Goal: Find specific page/section: Find specific page/section

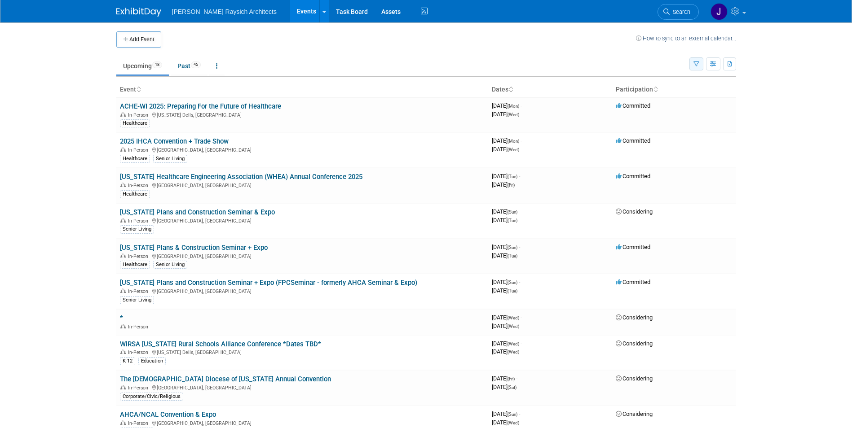
click at [693, 63] on icon "button" at bounding box center [696, 65] width 6 height 6
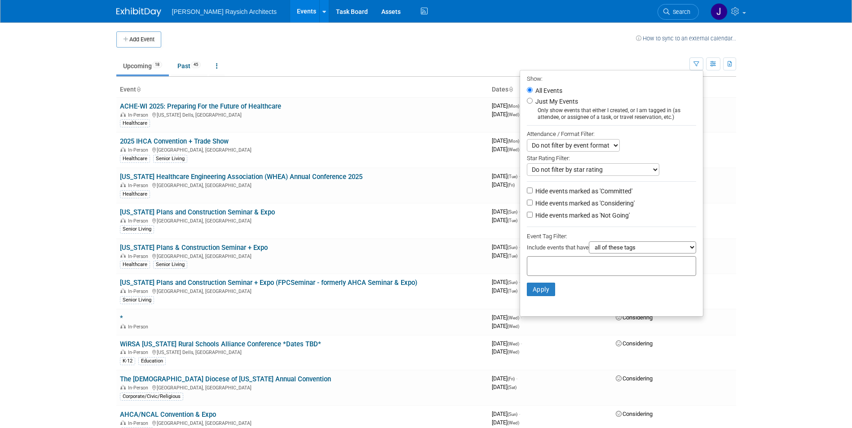
click at [637, 246] on select "all of these tags any one of these tags only and exactly these specific tags" at bounding box center [642, 248] width 107 height 12
select select "only"
click at [589, 245] on select "all of these tags any one of these tags only and exactly these specific tags" at bounding box center [642, 248] width 107 height 12
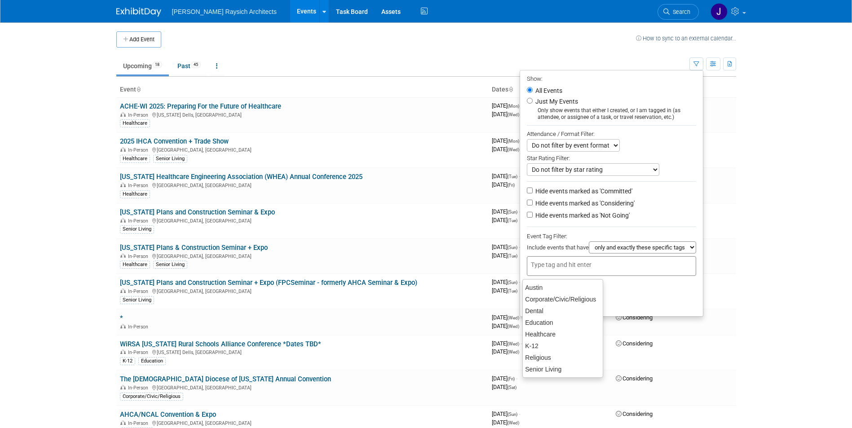
click at [584, 265] on input "text" at bounding box center [567, 264] width 72 height 9
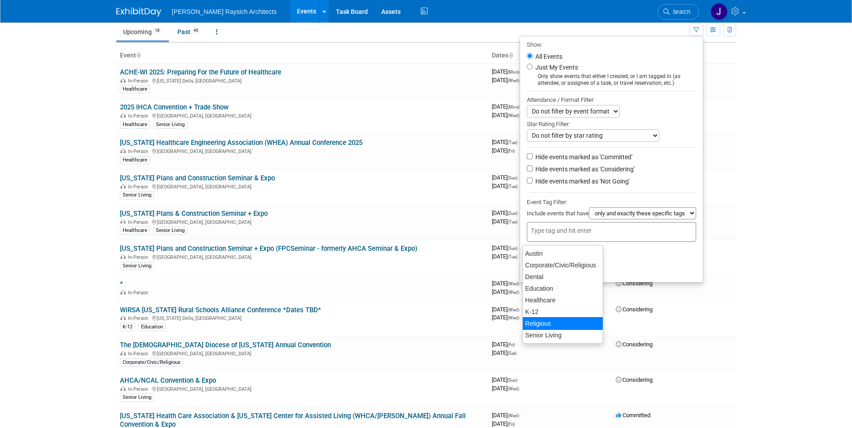
scroll to position [35, 0]
click at [548, 266] on div "Corporate/Civic/Religious" at bounding box center [562, 264] width 81 height 13
type input "Corporate/Civic/Religious"
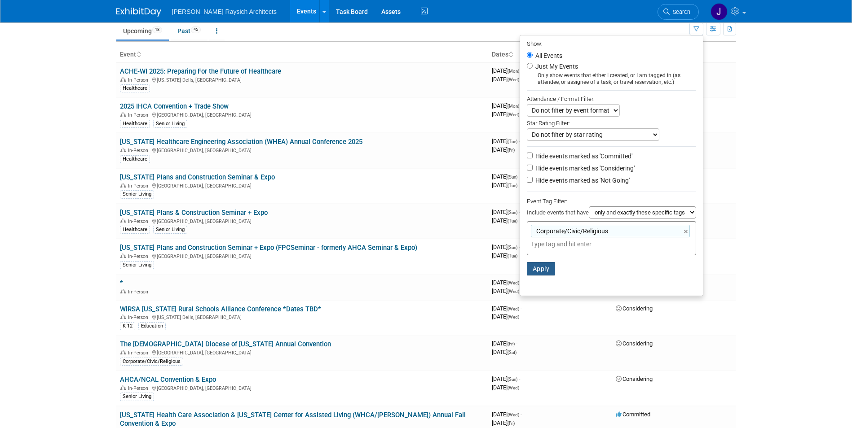
click at [543, 271] on button "Apply" at bounding box center [541, 268] width 29 height 13
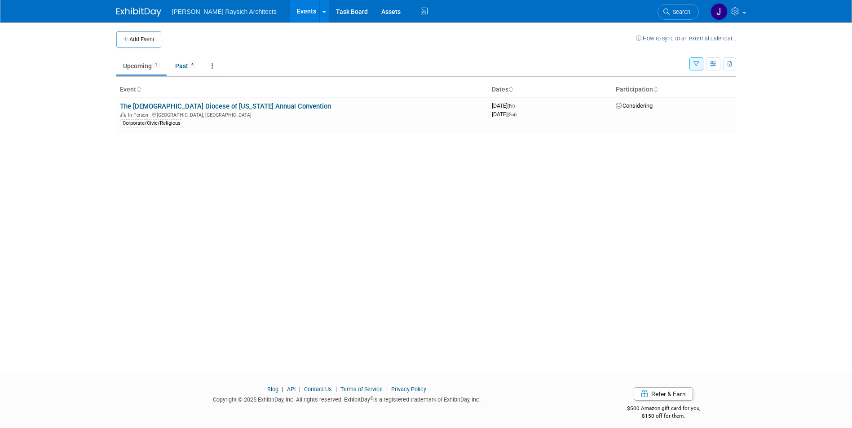
click at [698, 279] on div "Add Event How to sync to an external calendar... New Event Duplicate Event Warn…" at bounding box center [426, 189] width 633 height 334
drag, startPoint x: 337, startPoint y: 247, endPoint x: 299, endPoint y: 256, distance: 38.9
click at [299, 256] on div "Add Event How to sync to an external calendar... New Event Duplicate Event Warn…" at bounding box center [426, 189] width 633 height 334
click at [254, 107] on link "The [DEMOGRAPHIC_DATA] Diocese of [US_STATE] Annual Convention" at bounding box center [225, 106] width 211 height 8
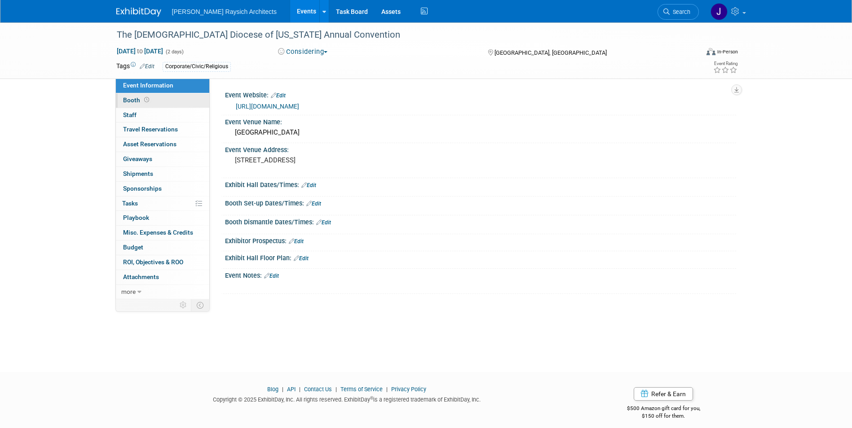
click at [167, 97] on link "Booth" at bounding box center [162, 100] width 93 height 14
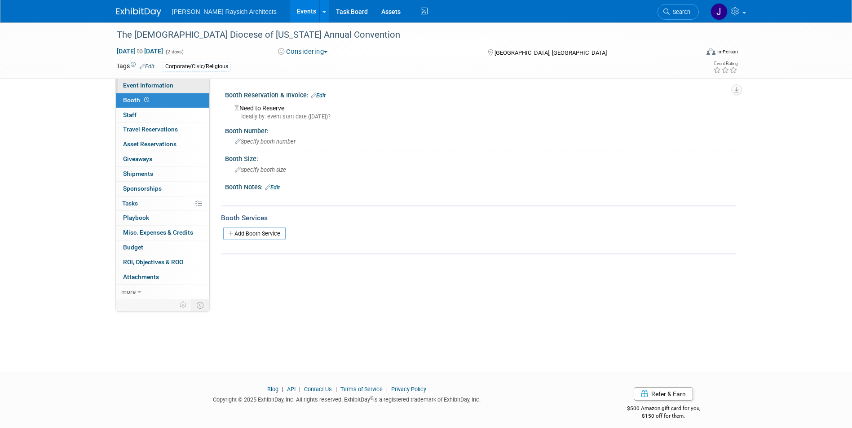
click at [156, 85] on span "Event Information" at bounding box center [148, 85] width 50 height 7
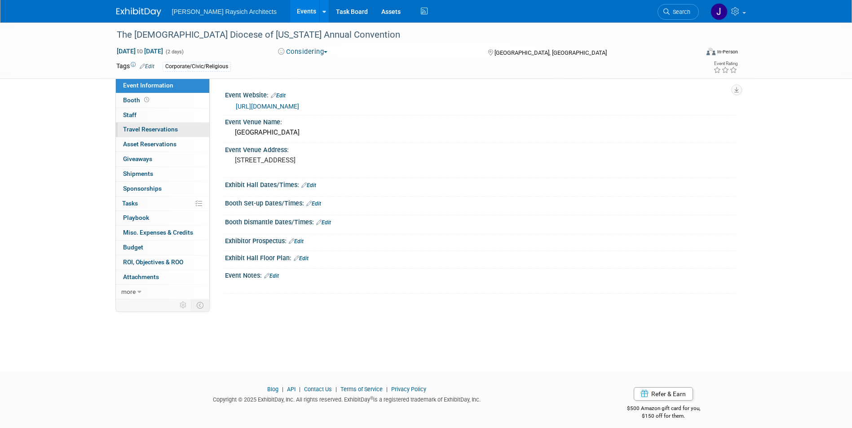
click at [167, 125] on link "0 Travel Reservations 0" at bounding box center [162, 130] width 93 height 14
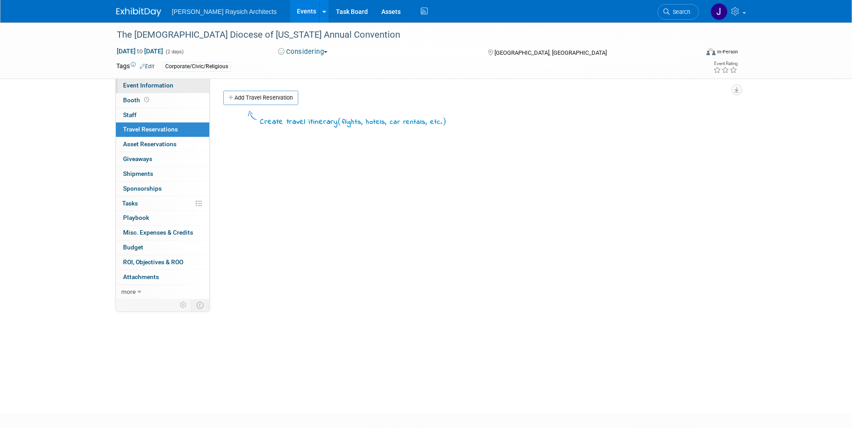
click at [173, 91] on link "Event Information" at bounding box center [162, 86] width 93 height 14
